Goal: Information Seeking & Learning: Understand process/instructions

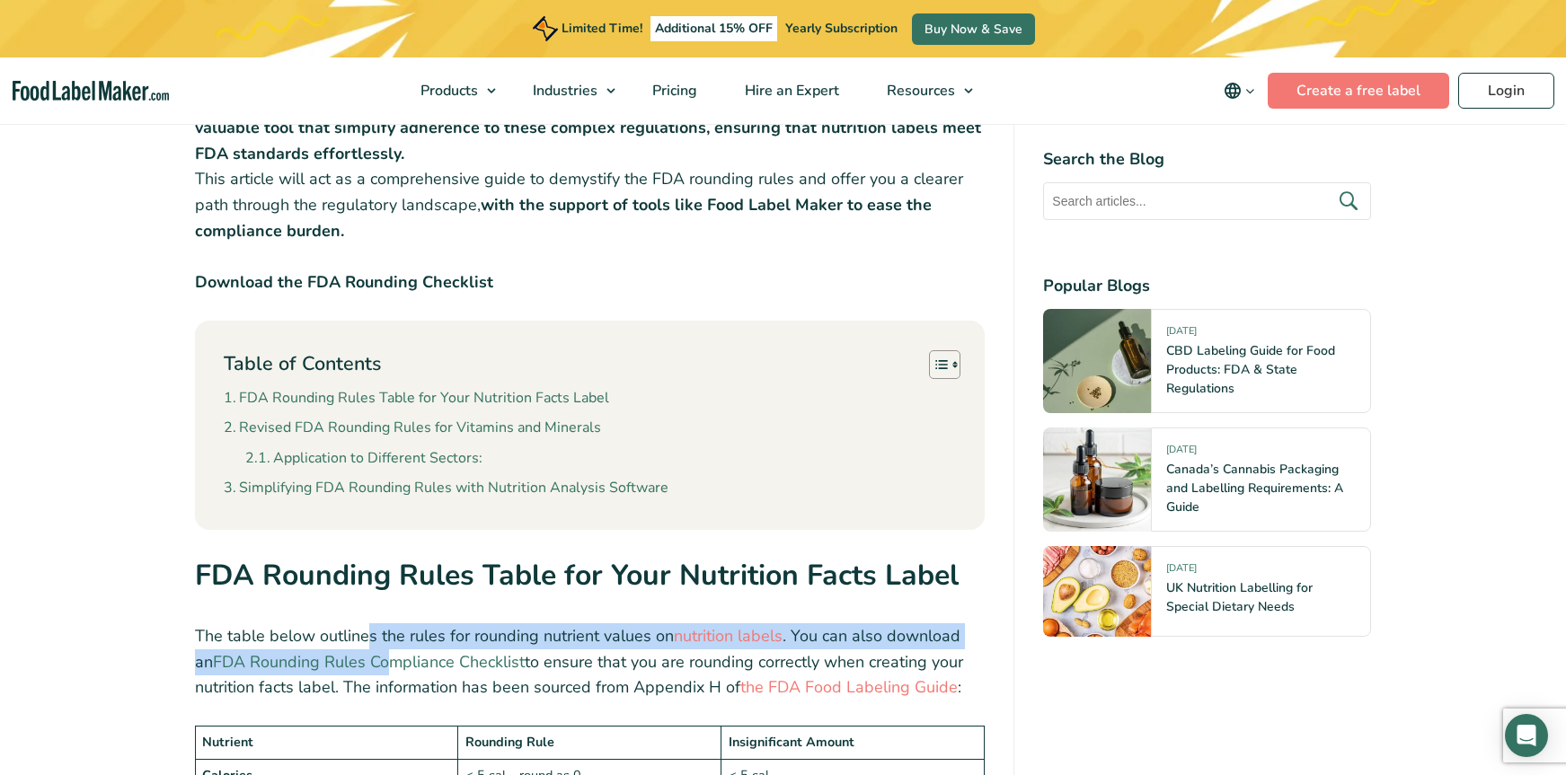
drag, startPoint x: 364, startPoint y: 648, endPoint x: 370, endPoint y: 655, distance: 9.6
click at [366, 650] on p "The table below outlines the rules for rounding nutrient values on nutrition la…" at bounding box center [590, 662] width 791 height 77
click at [440, 672] on link "FDA Rounding Rules Compliance Checklist" at bounding box center [369, 662] width 312 height 22
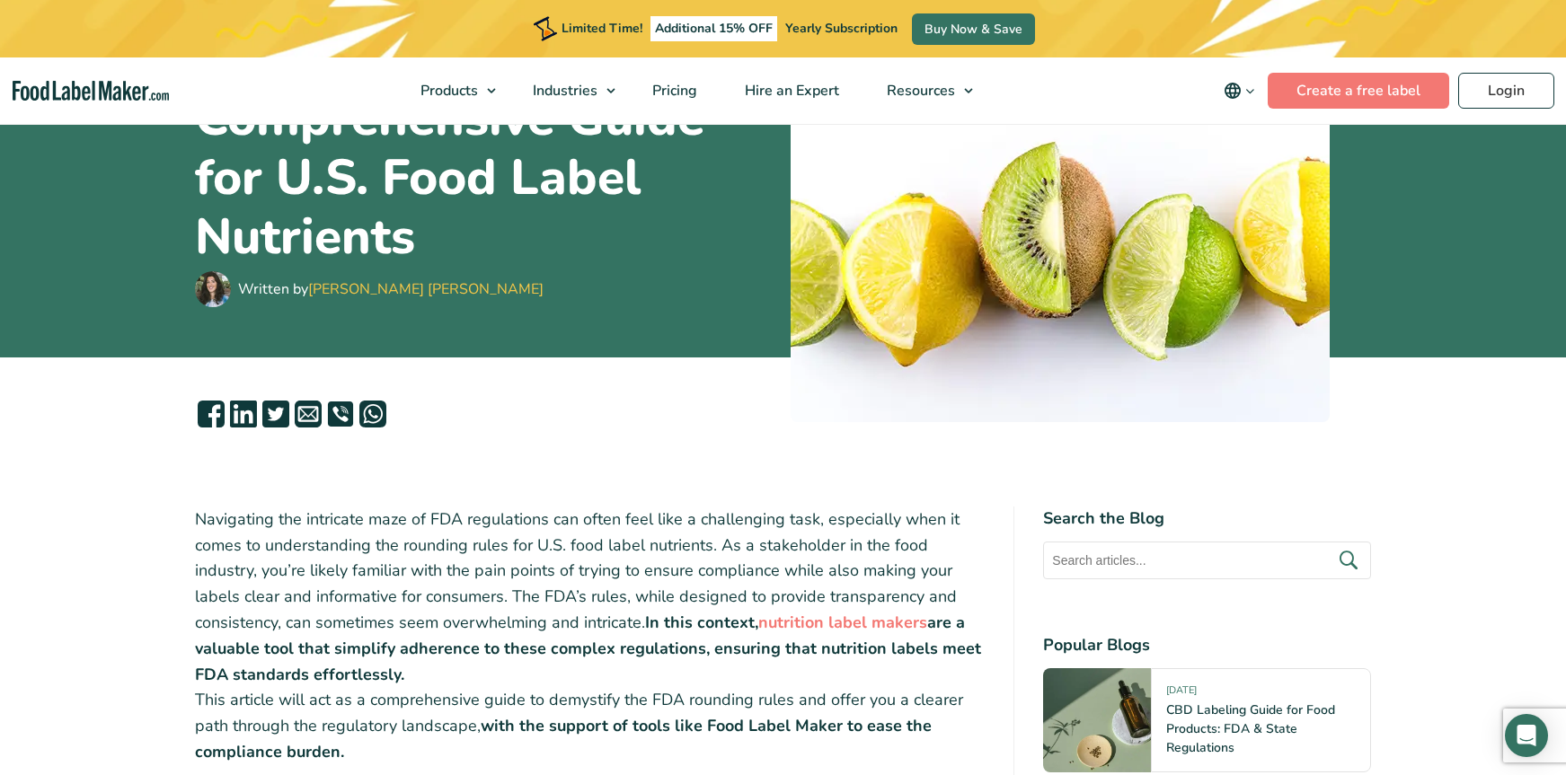
scroll to position [452, 0]
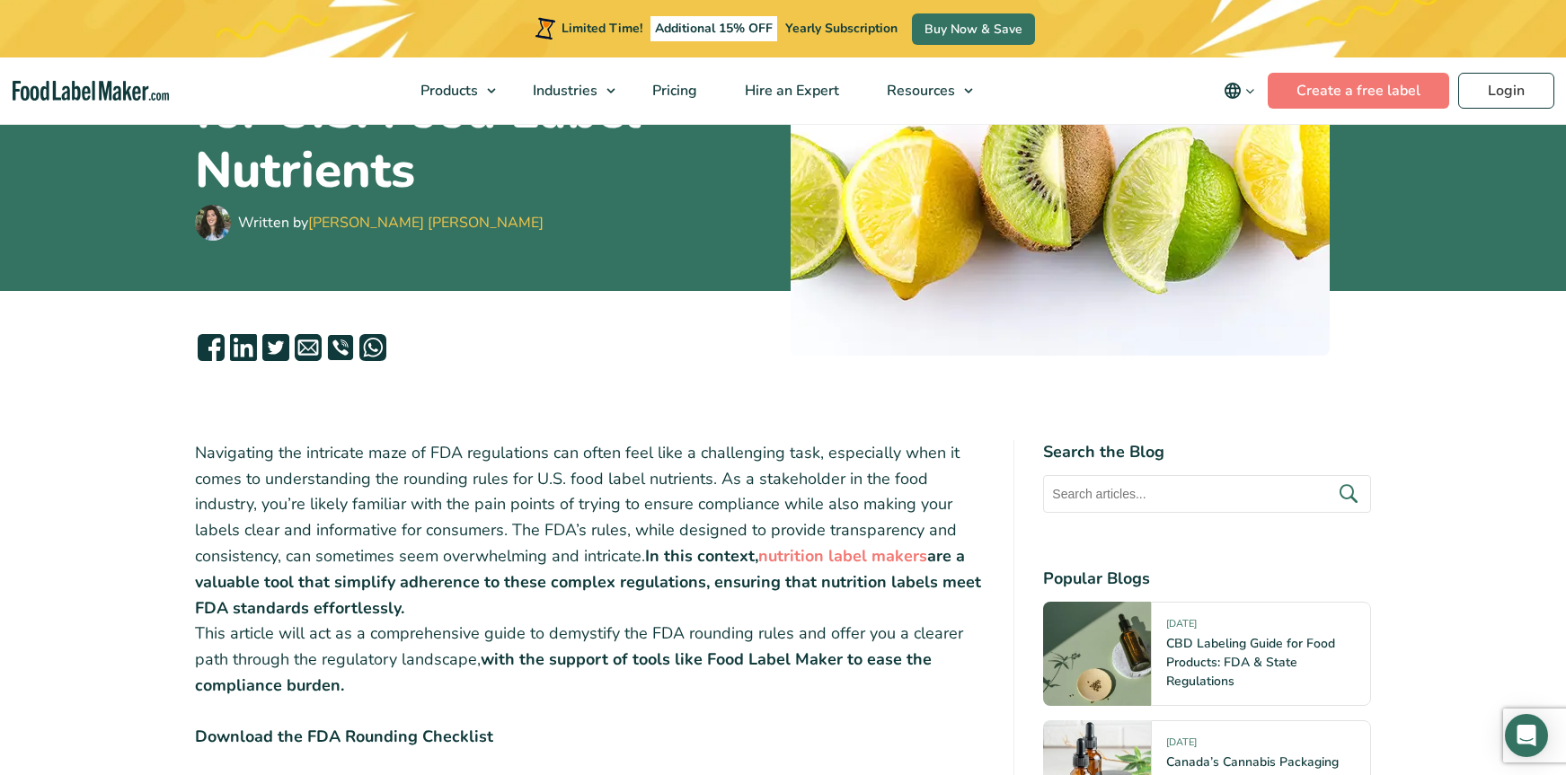
scroll to position [325, 0]
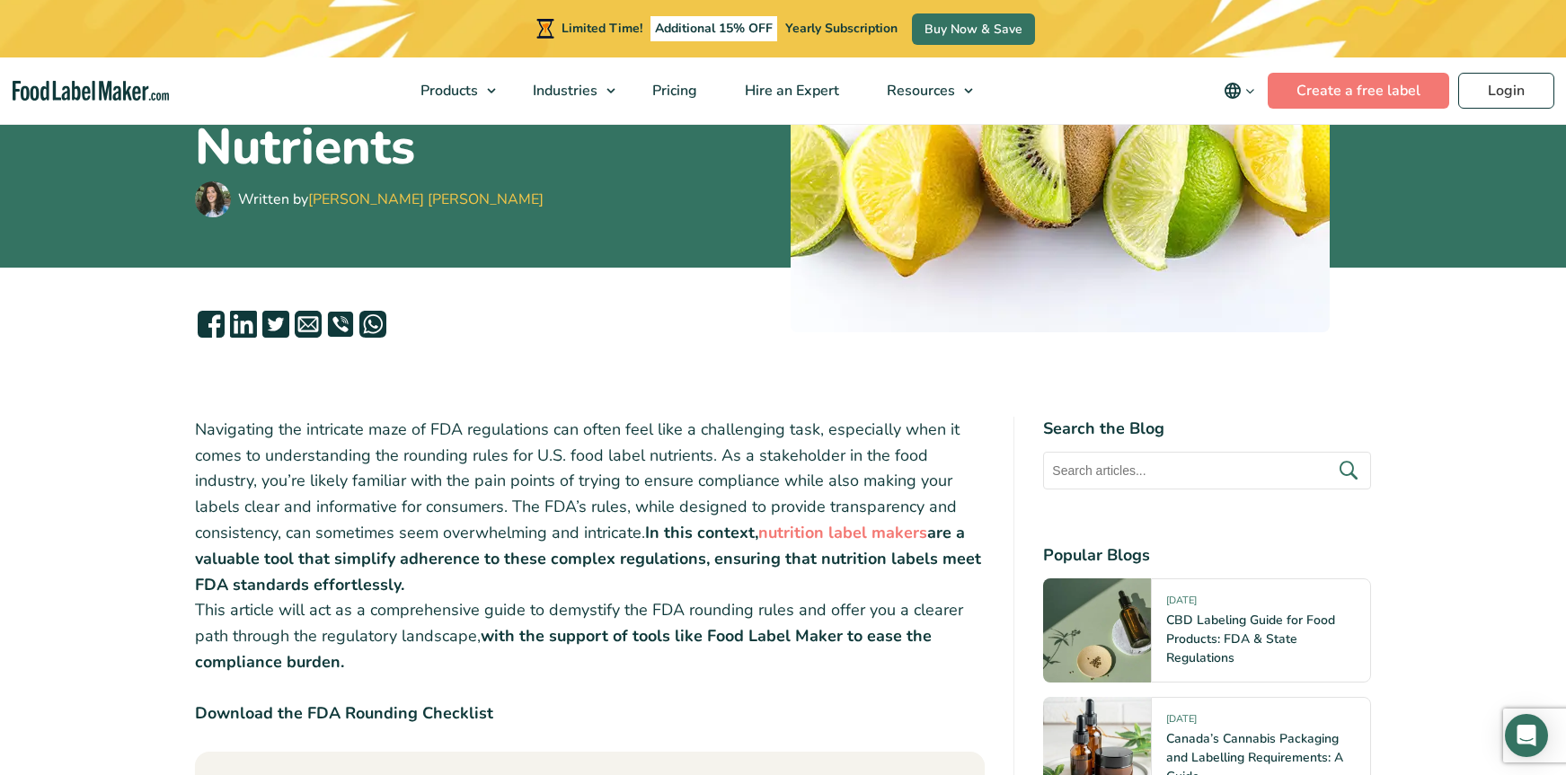
click at [309, 324] on icon at bounding box center [308, 324] width 27 height 27
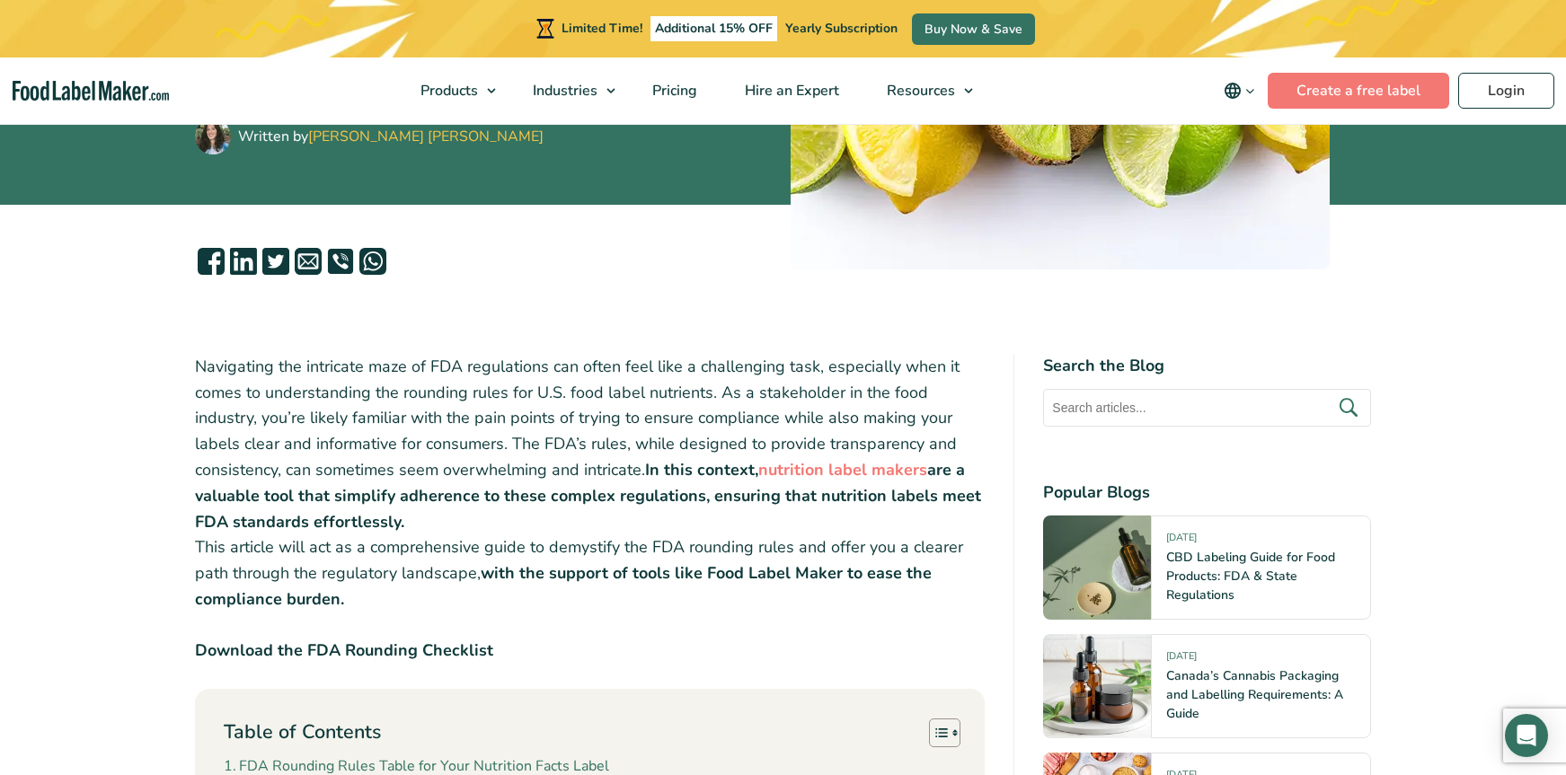
scroll to position [389, 0]
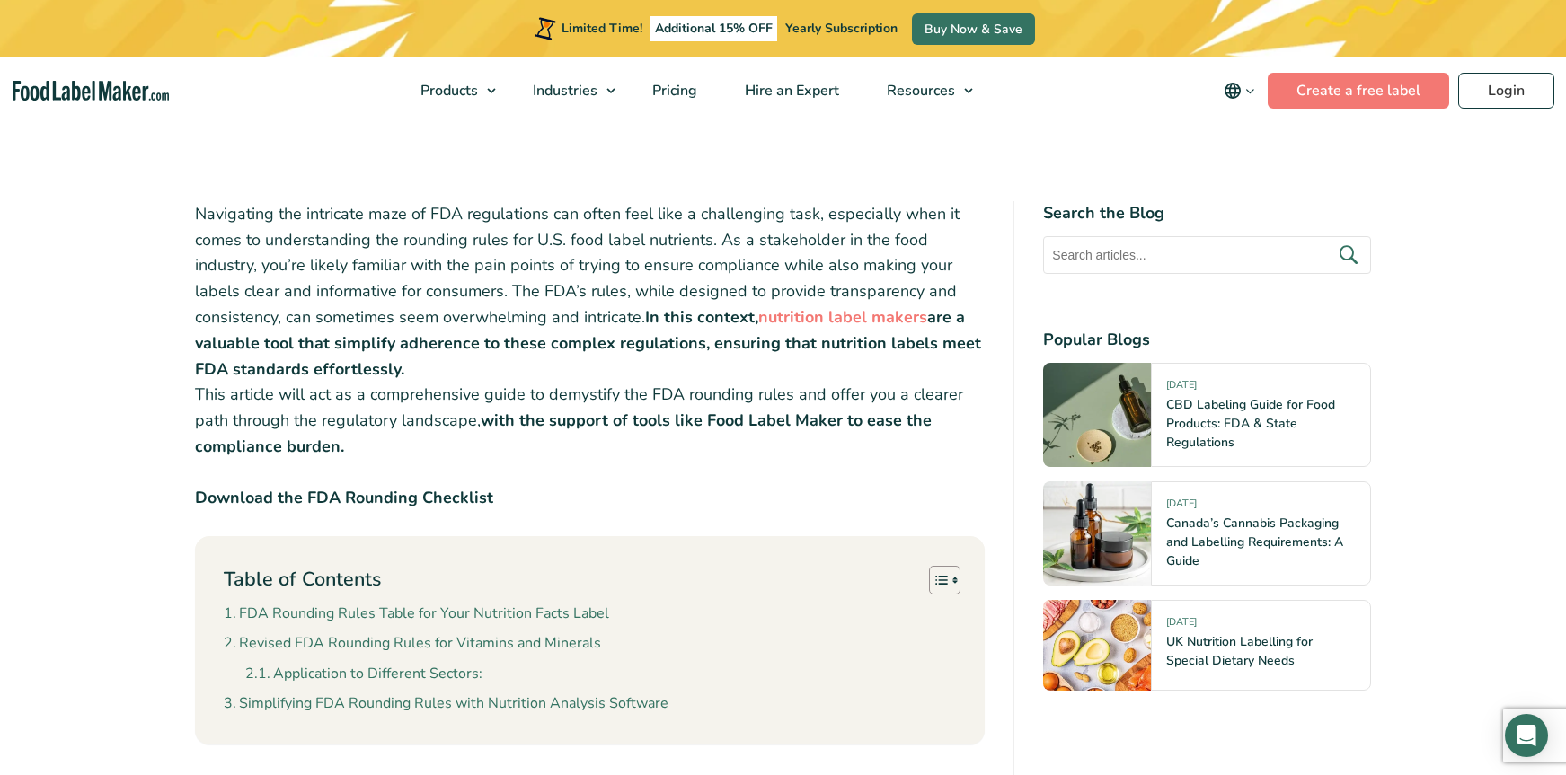
scroll to position [44, 0]
